Goal: Go to known website: Access a specific website the user already knows

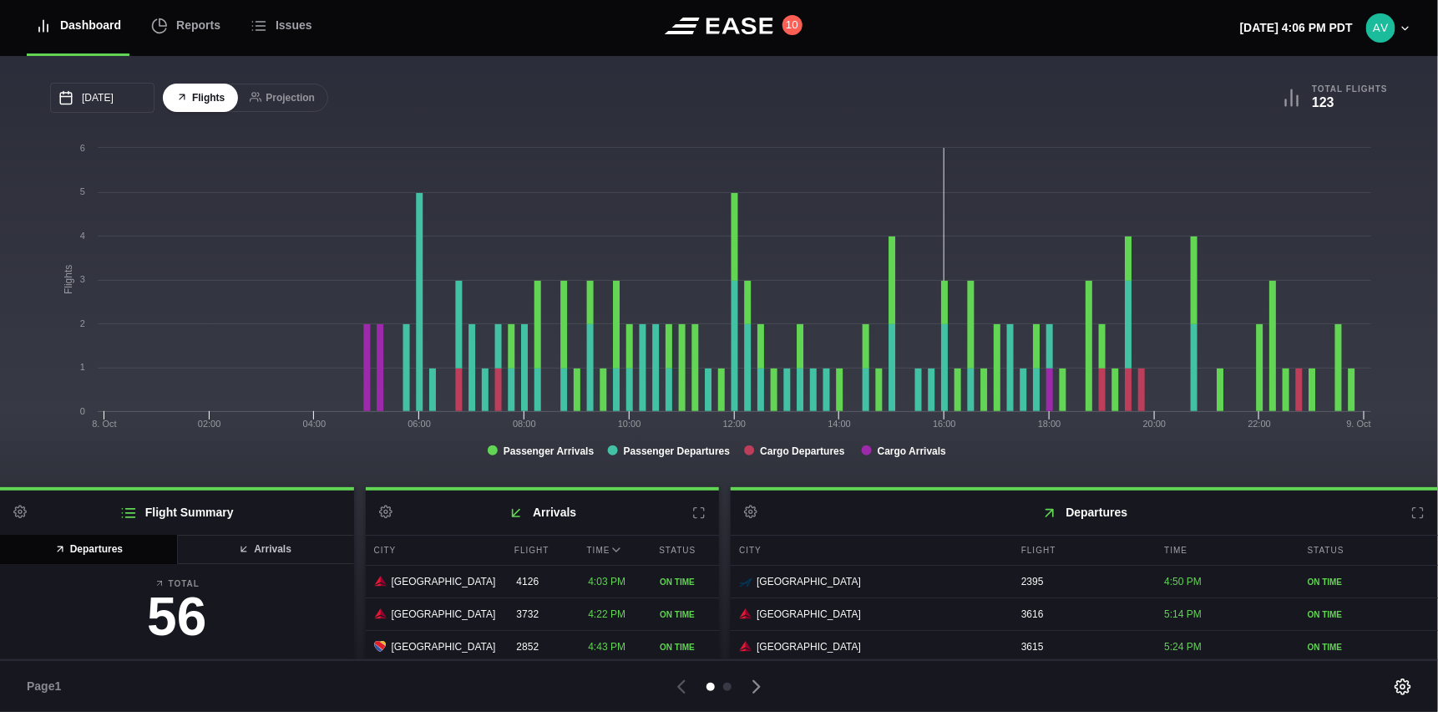
click at [1413, 515] on icon at bounding box center [1418, 512] width 13 height 13
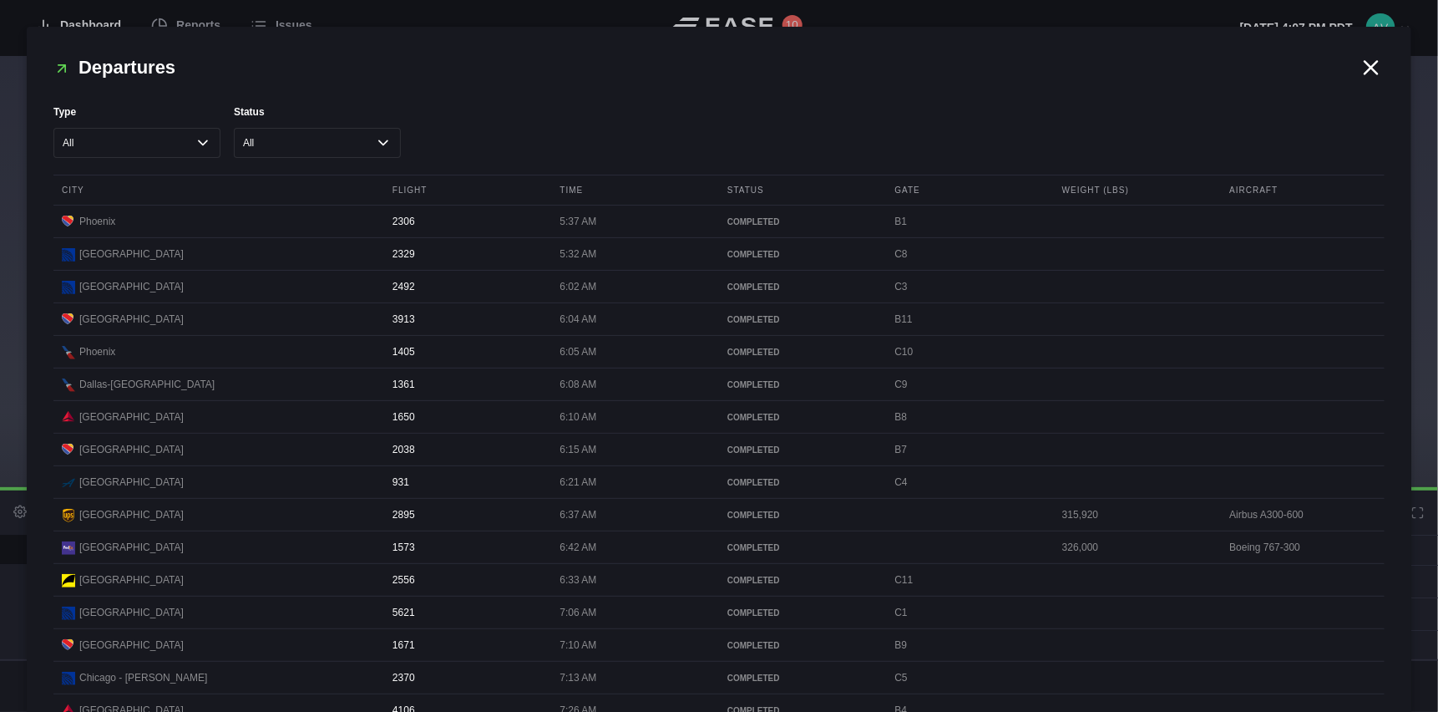
click at [1372, 70] on icon at bounding box center [1371, 67] width 25 height 25
